Goal: Find specific page/section: Find specific page/section

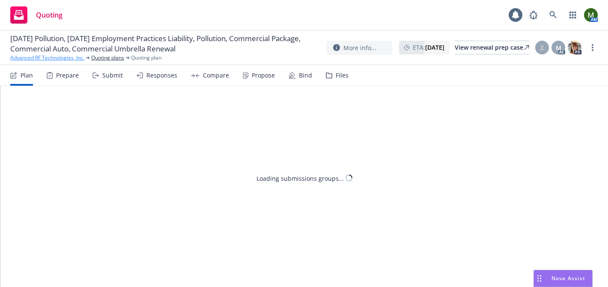
click at [52, 57] on link "Advanced RF Technologies, Inc." at bounding box center [47, 58] width 74 height 8
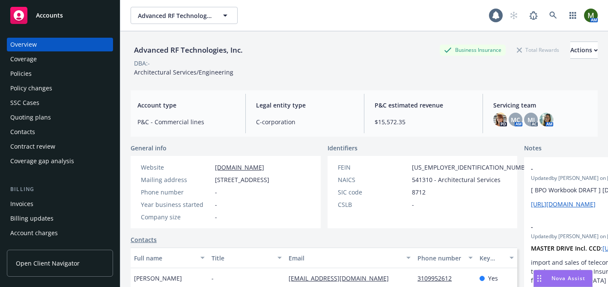
click at [44, 78] on div "Policies" at bounding box center [59, 74] width 99 height 14
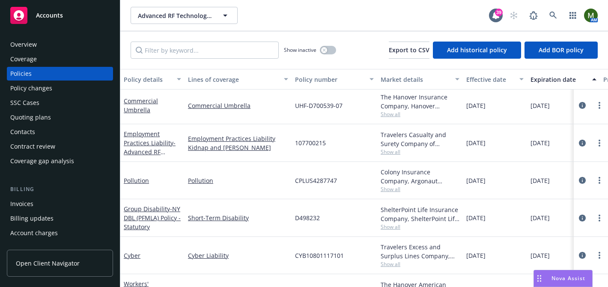
scroll to position [167, 0]
